Goal: Find specific page/section: Find specific page/section

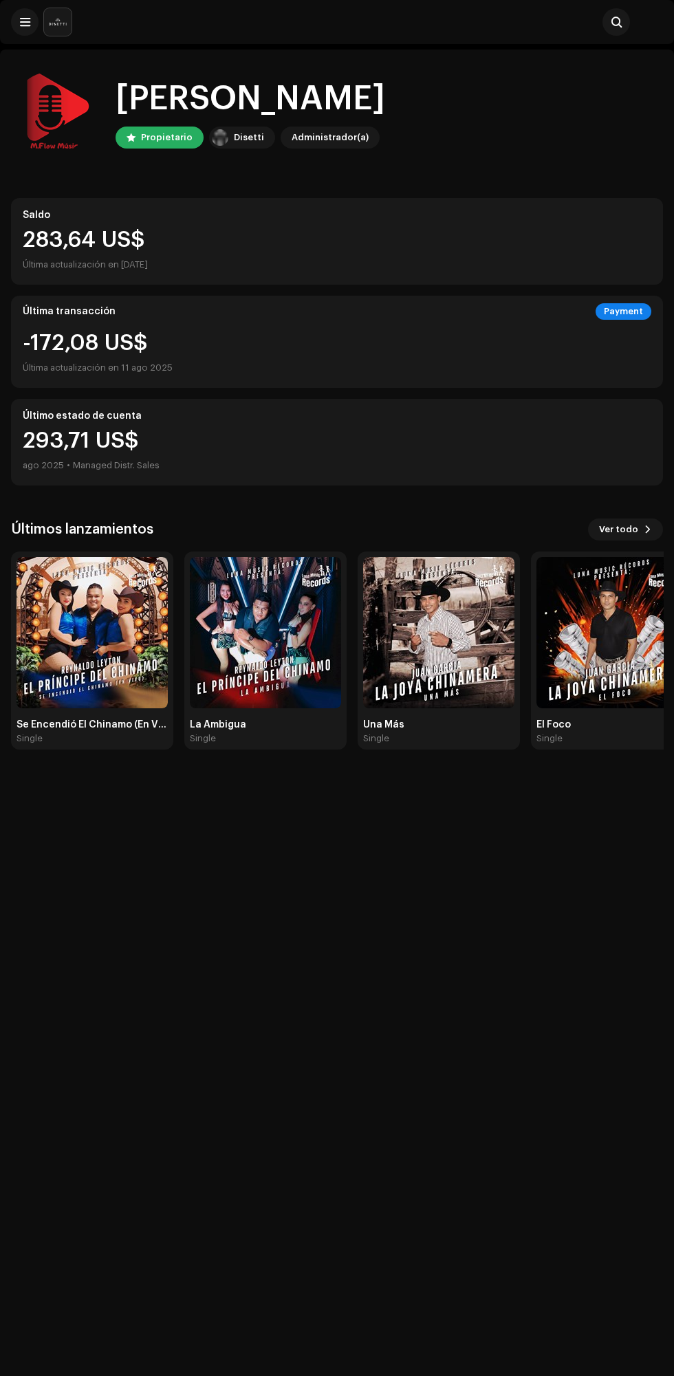
click at [100, 631] on img at bounding box center [92, 632] width 151 height 151
